Goal: Communication & Community: Participate in discussion

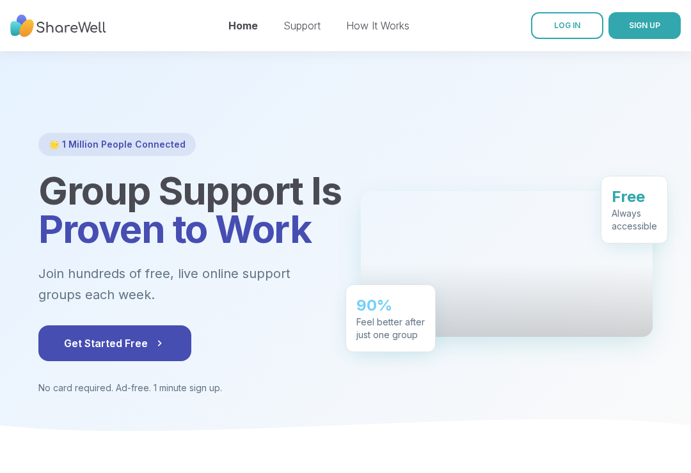
click at [573, 26] on span "LOG IN" at bounding box center [567, 25] width 26 height 10
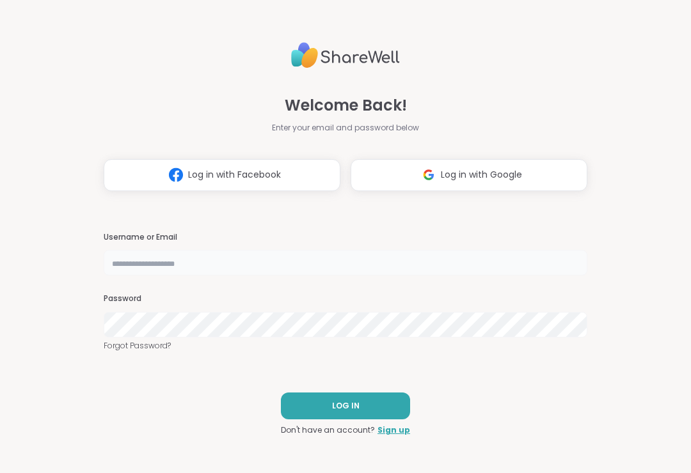
click at [382, 264] on input "text" at bounding box center [346, 263] width 484 height 26
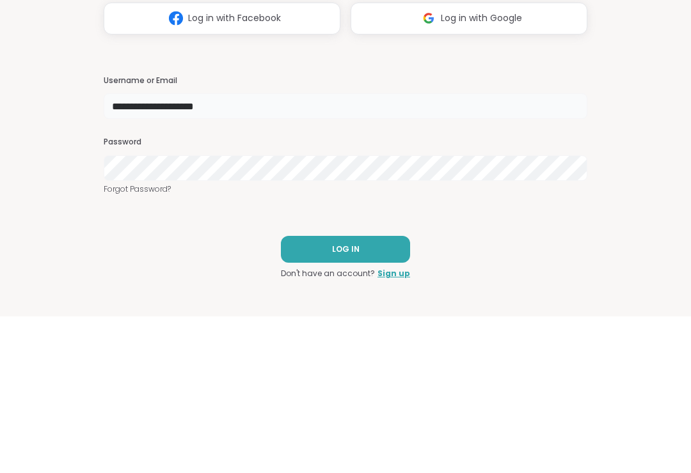
type input "**********"
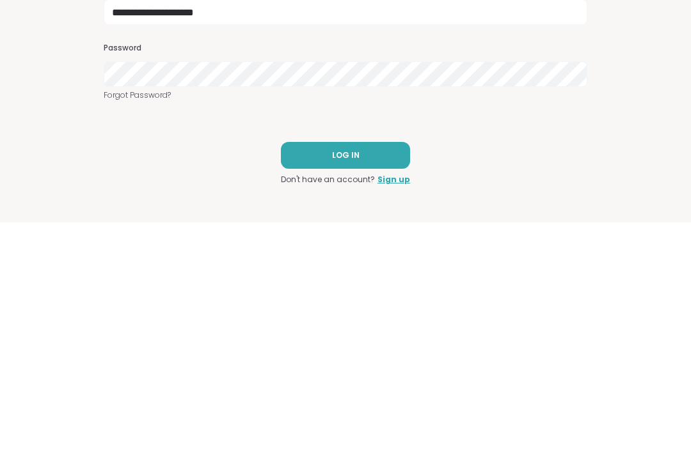
click at [385, 393] on button "LOG IN" at bounding box center [345, 406] width 129 height 27
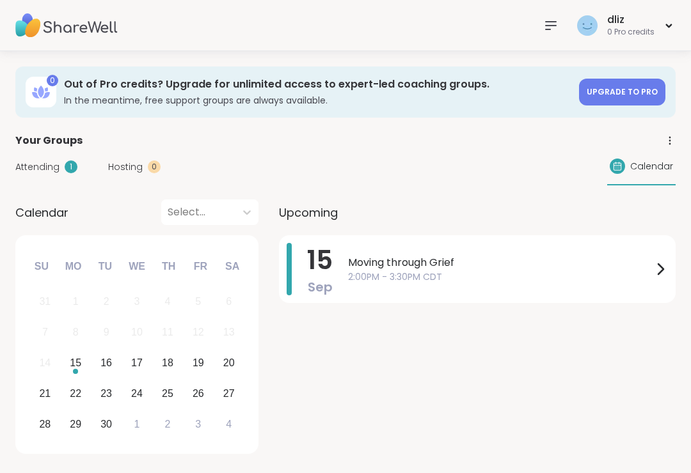
click at [512, 274] on span "2:00PM - 3:30PM CDT" at bounding box center [500, 277] width 304 height 13
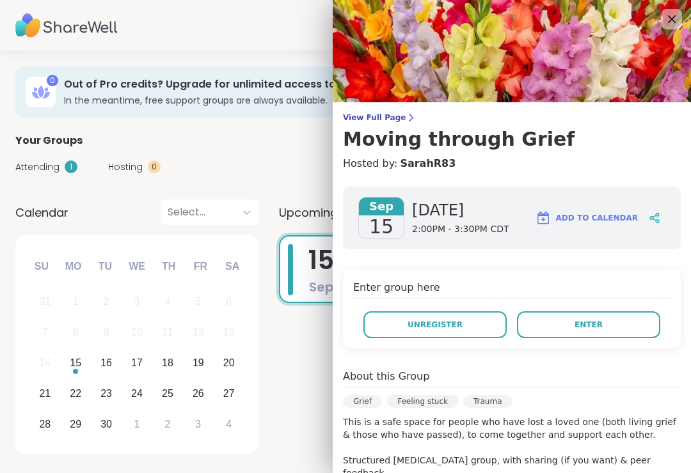
click at [599, 327] on span "Enter" at bounding box center [588, 325] width 28 height 12
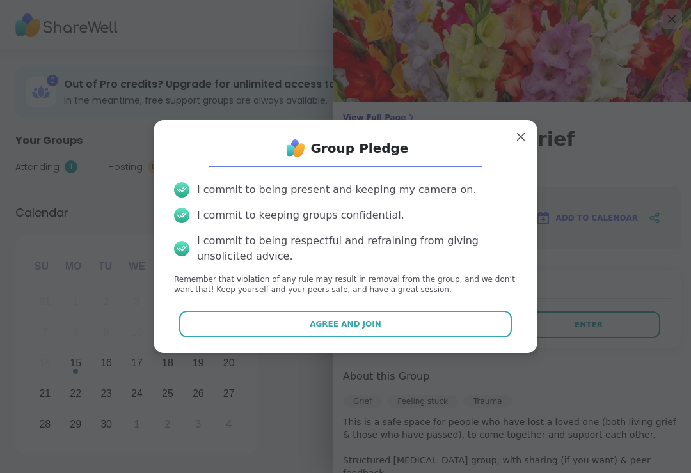
click at [494, 325] on button "Agree and Join" at bounding box center [345, 324] width 333 height 27
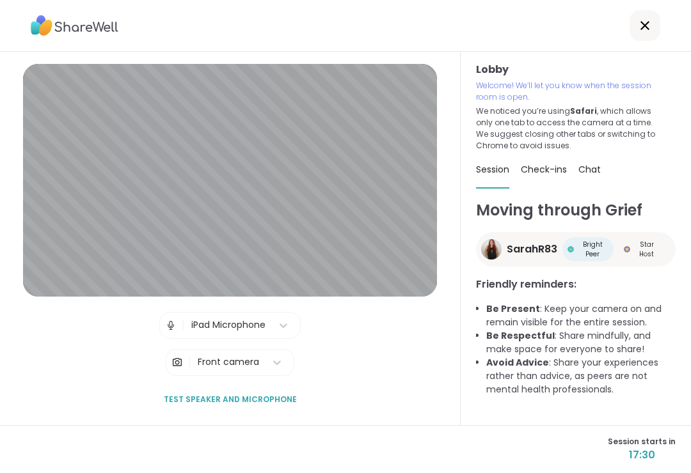
click at [175, 336] on img at bounding box center [171, 326] width 12 height 26
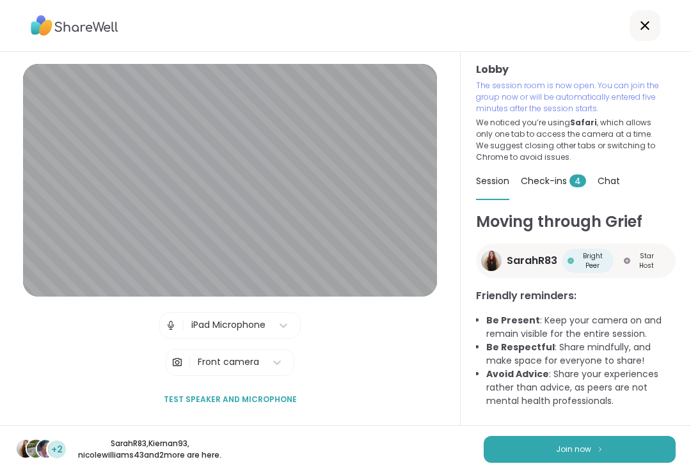
click at [602, 446] on img at bounding box center [600, 449] width 8 height 7
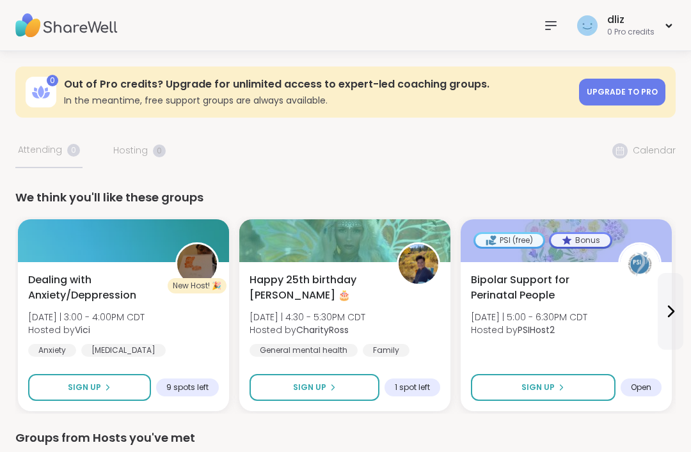
click at [647, 28] on div "0 Pro credits" at bounding box center [630, 32] width 47 height 11
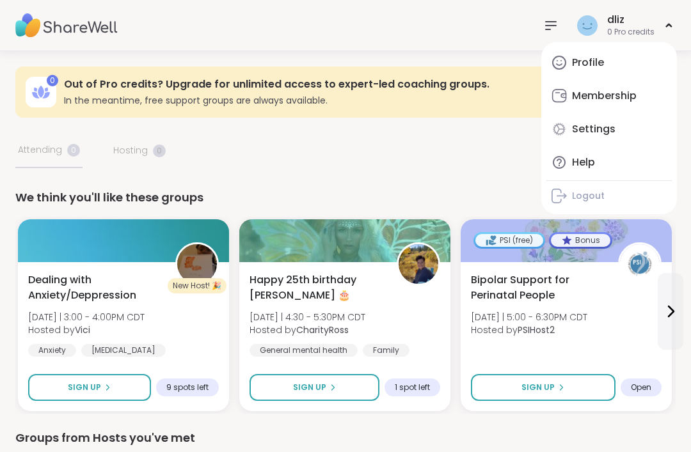
click at [582, 169] on div "Help" at bounding box center [583, 162] width 23 height 14
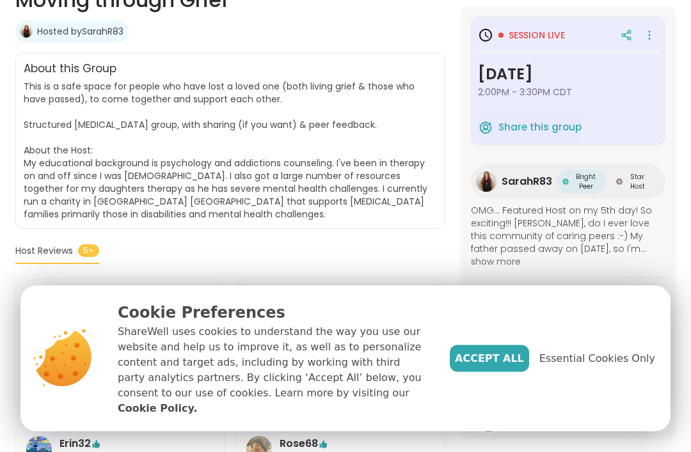
scroll to position [268, 0]
click at [510, 366] on span "Accept All" at bounding box center [489, 358] width 69 height 15
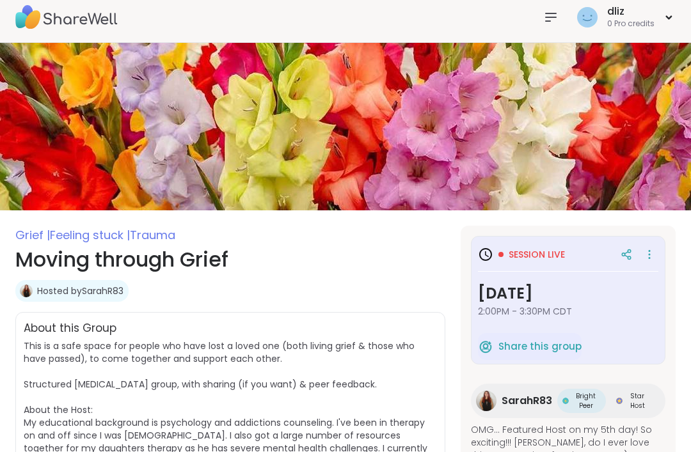
scroll to position [0, 0]
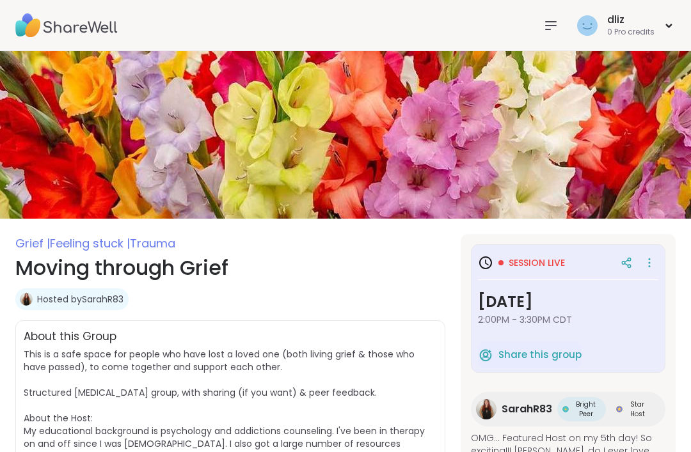
click at [599, 312] on h3 "Monday, Sep 15" at bounding box center [568, 301] width 180 height 23
click at [545, 262] on span "Session live" at bounding box center [536, 262] width 56 height 13
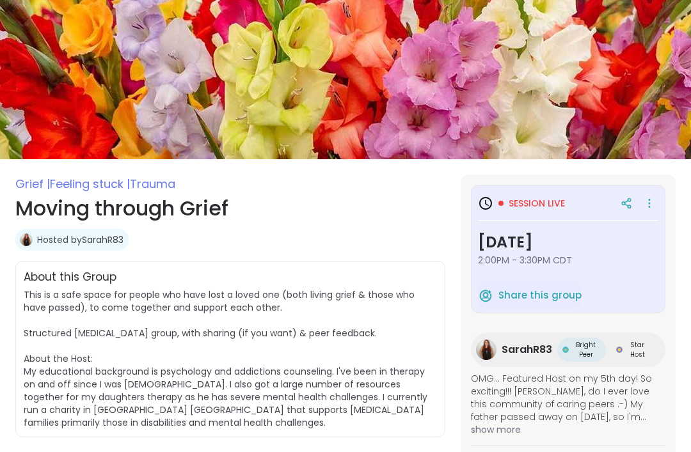
scroll to position [58, 0]
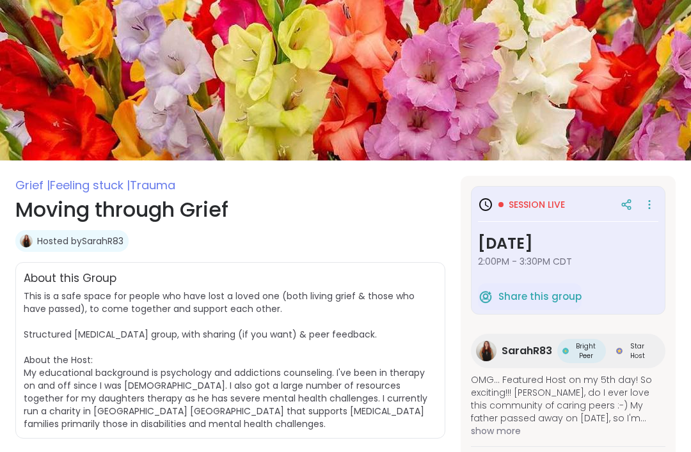
click at [526, 356] on span "SarahR83" at bounding box center [526, 350] width 51 height 15
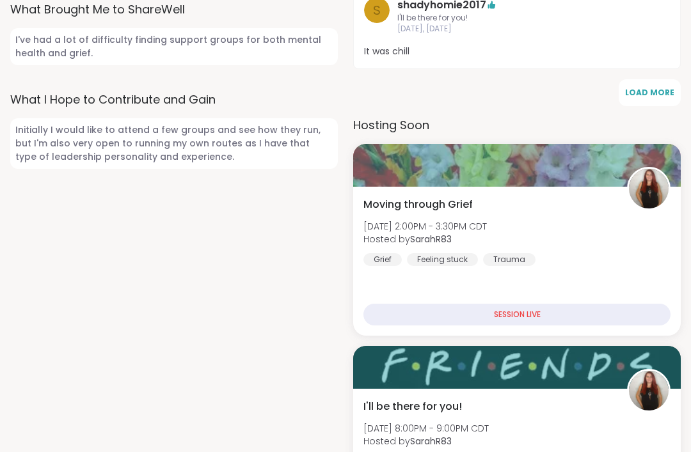
scroll to position [840, 0]
click at [664, 180] on img at bounding box center [649, 189] width 40 height 40
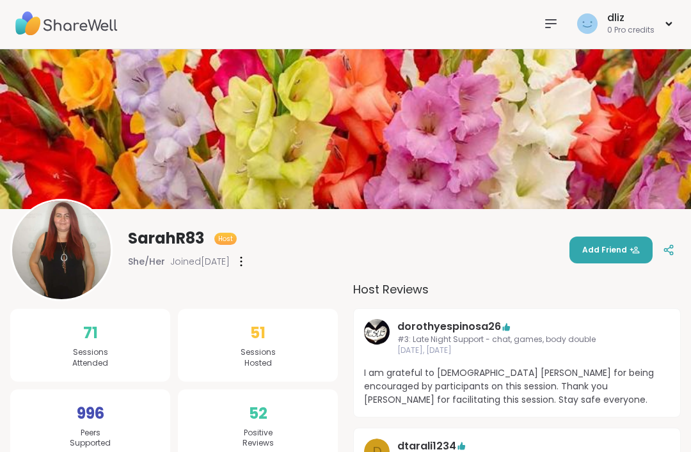
scroll to position [0, 0]
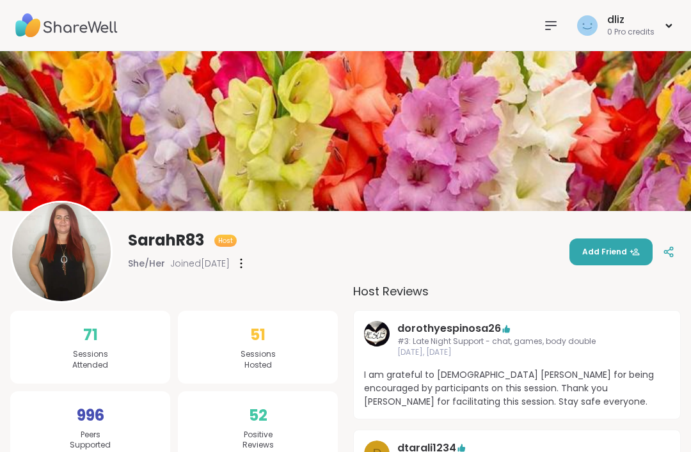
click at [551, 29] on icon at bounding box center [551, 26] width 10 height 8
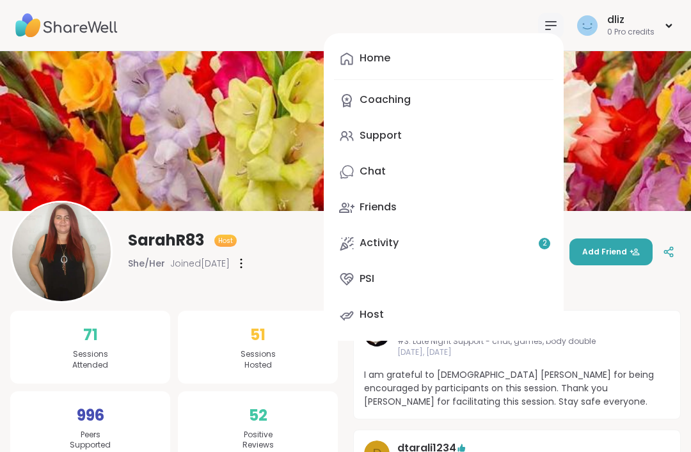
click at [644, 118] on img at bounding box center [345, 131] width 691 height 160
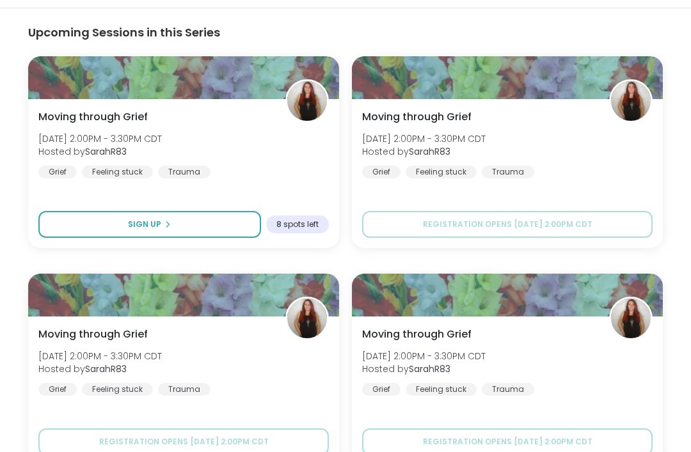
scroll to position [929, 0]
click at [589, 211] on button "Registration opens 9/22 2:00PM CDT" at bounding box center [507, 224] width 290 height 27
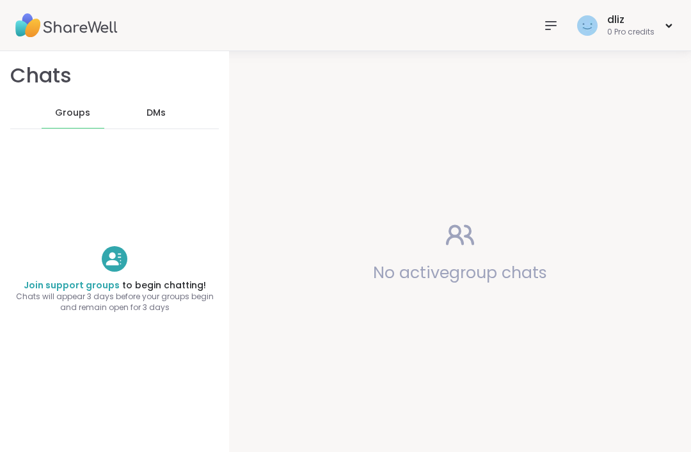
click at [159, 117] on span "DMs" at bounding box center [155, 113] width 19 height 13
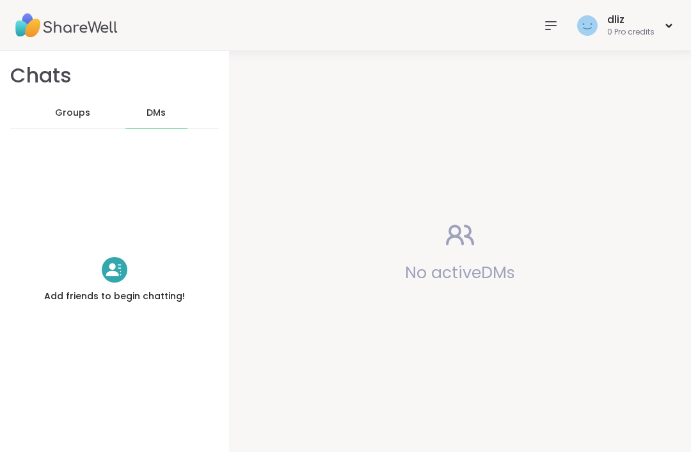
click at [86, 125] on div "Groups" at bounding box center [73, 113] width 63 height 31
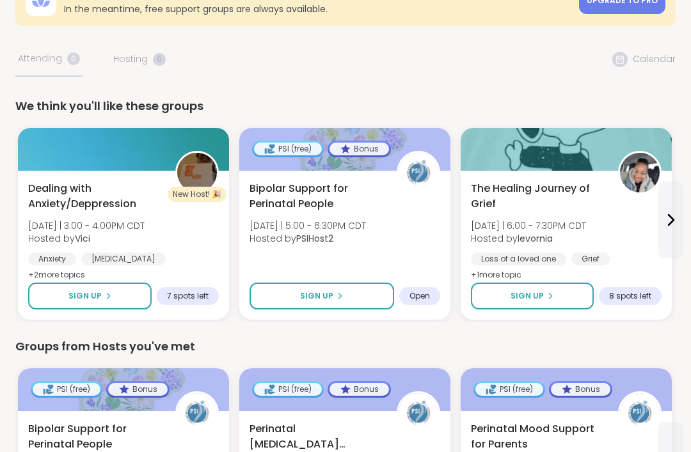
scroll to position [93, 0]
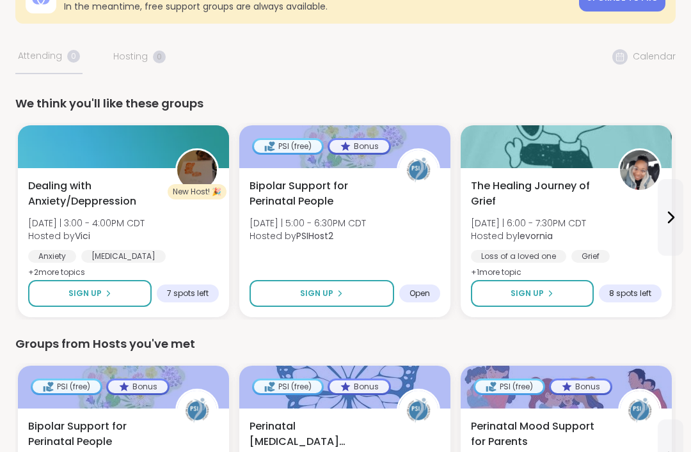
click at [576, 295] on button "Sign Up" at bounding box center [532, 294] width 123 height 27
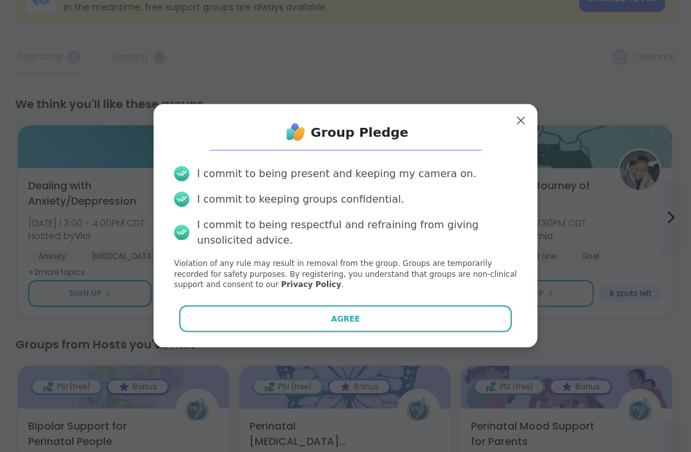
scroll to position [94, 0]
click at [499, 333] on button "Agree" at bounding box center [345, 319] width 333 height 27
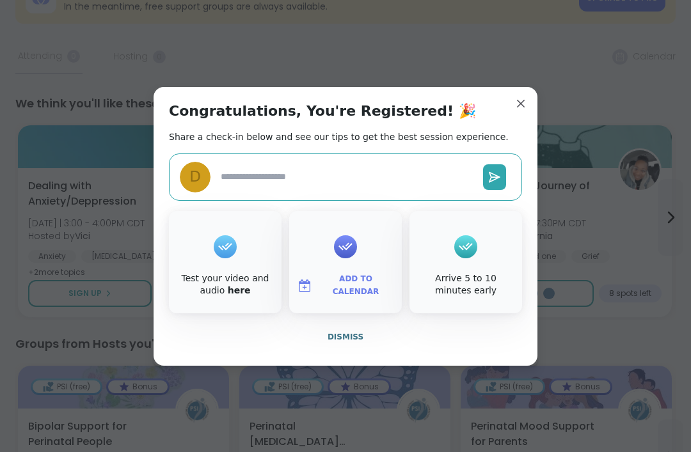
type textarea "*"
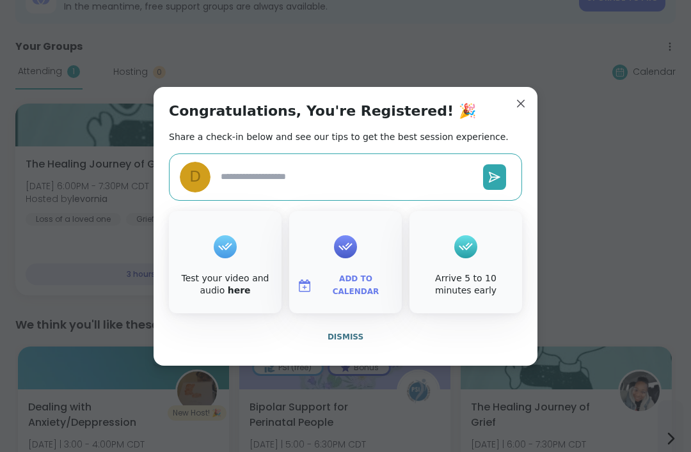
click at [234, 295] on link "here" at bounding box center [239, 290] width 23 height 10
